Goal: Information Seeking & Learning: Learn about a topic

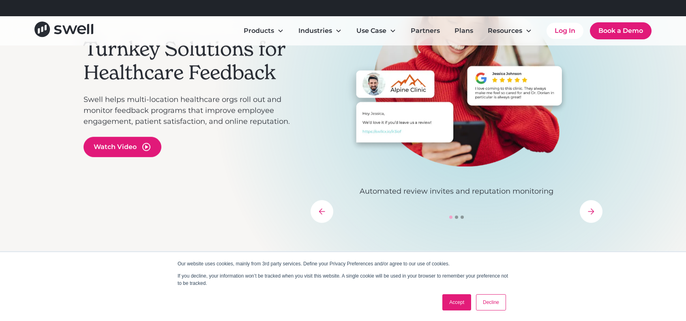
scroll to position [122, 0]
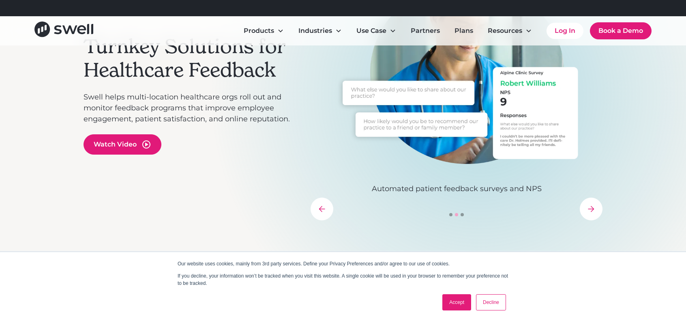
click at [496, 302] on link "Decline" at bounding box center [491, 302] width 30 height 16
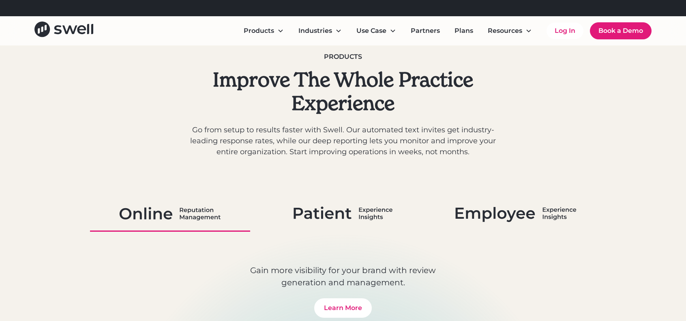
scroll to position [365, 0]
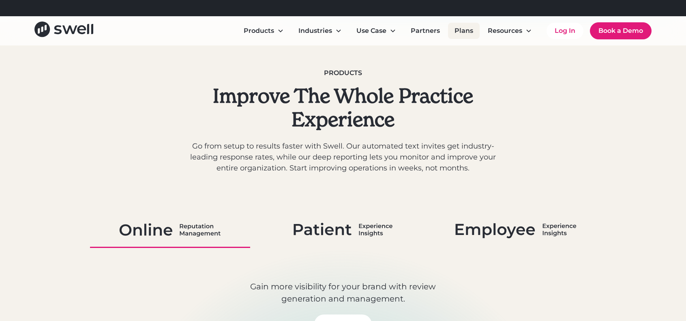
click at [465, 33] on link "Plans" at bounding box center [464, 31] width 32 height 16
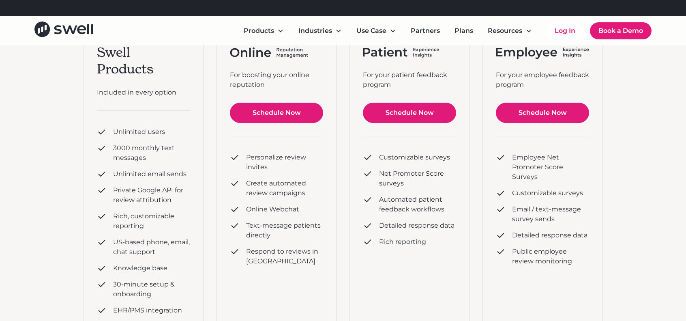
scroll to position [162, 0]
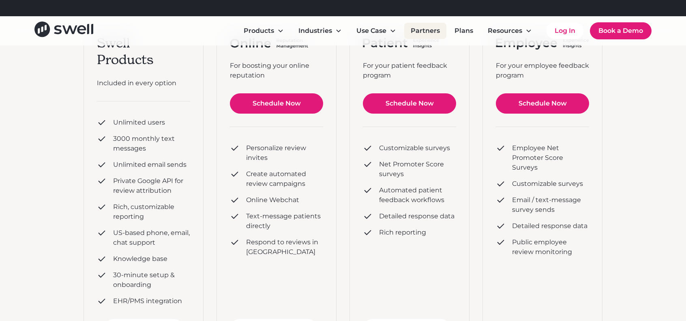
click at [438, 33] on link "Partners" at bounding box center [425, 31] width 42 height 16
